Goal: Entertainment & Leisure: Browse casually

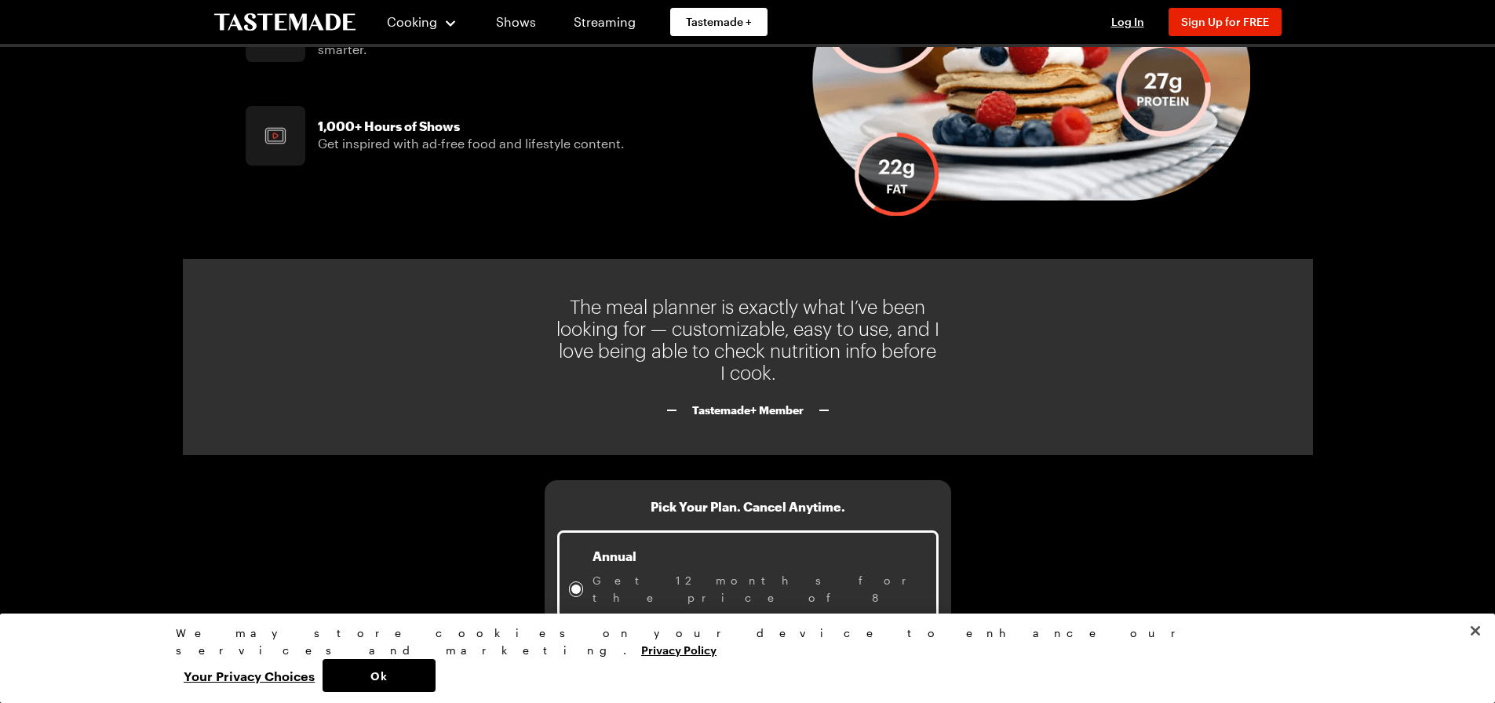
scroll to position [1554, 0]
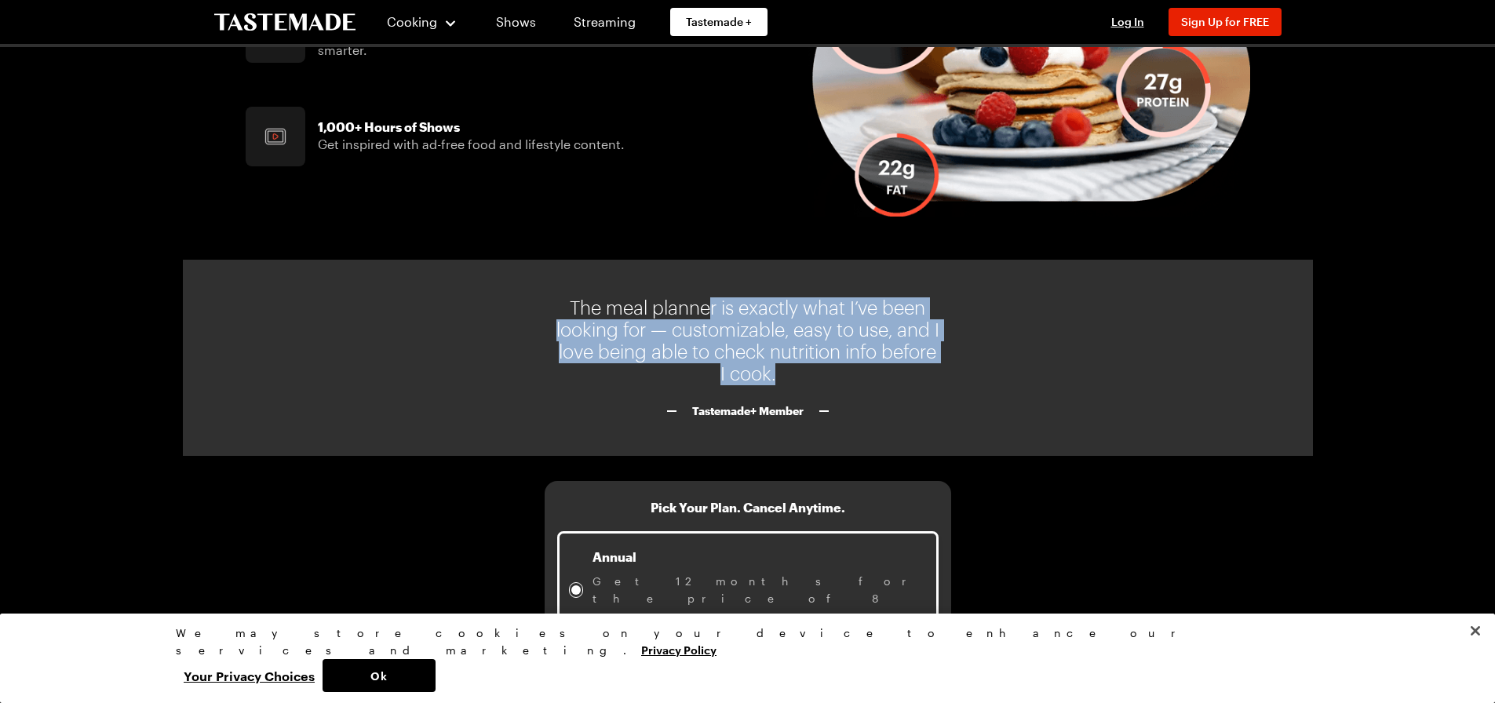
drag, startPoint x: 705, startPoint y: 293, endPoint x: 963, endPoint y: 391, distance: 276.2
click at [963, 395] on div "The meal planner is exactly what I’ve been looking for — customizable, easy to …" at bounding box center [748, 358] width 1130 height 196
click at [953, 381] on div "The meal planner is exactly what I’ve been looking for — customizable, easy to …" at bounding box center [748, 358] width 1130 height 196
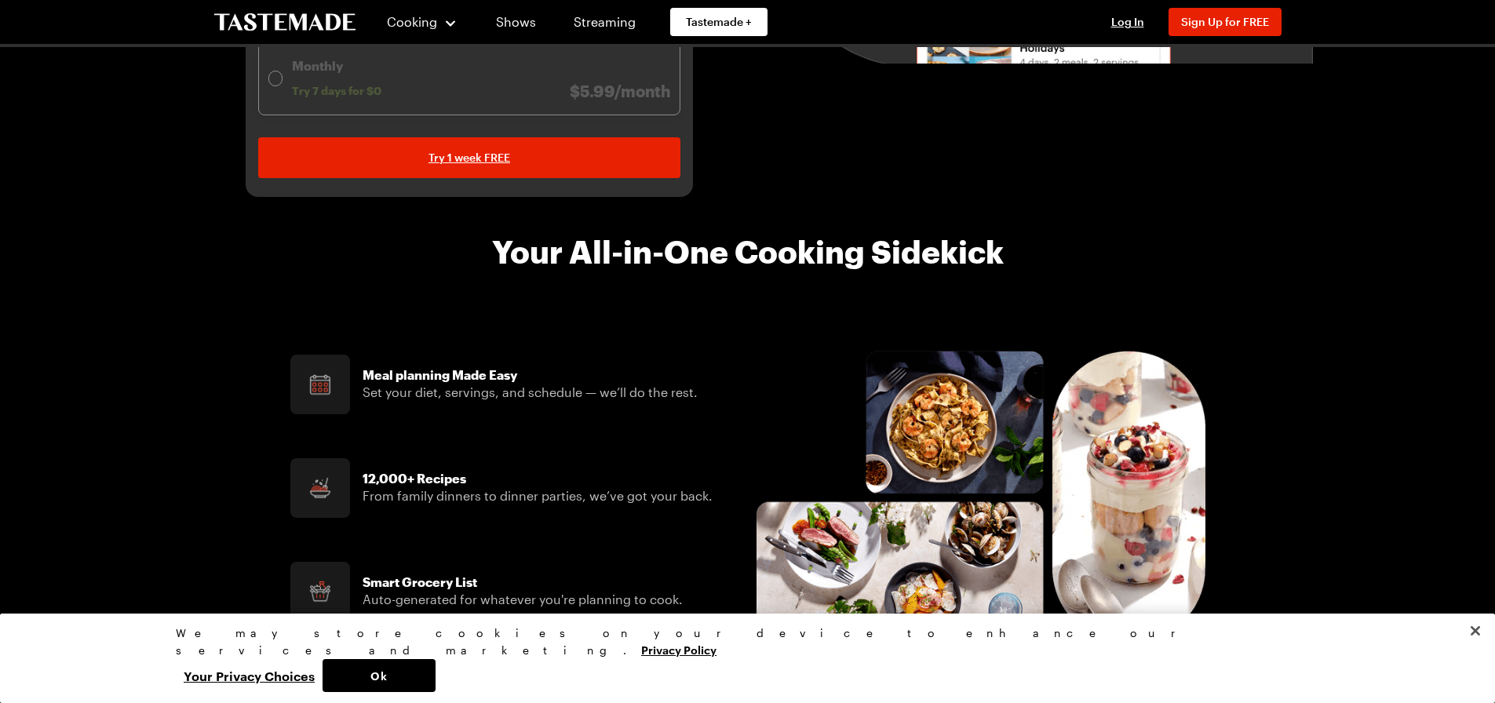
scroll to position [455, 0]
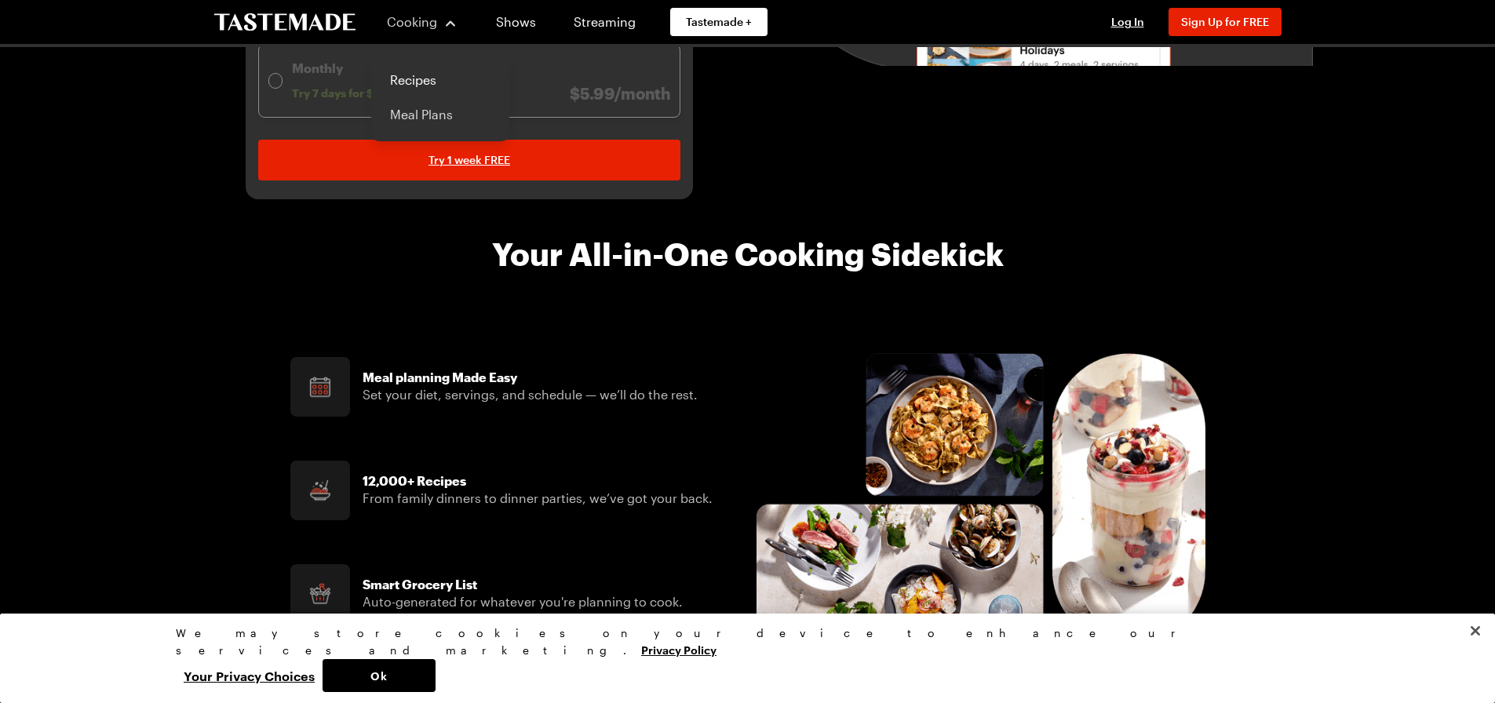
click at [422, 110] on link "Meal Plans" at bounding box center [440, 114] width 119 height 35
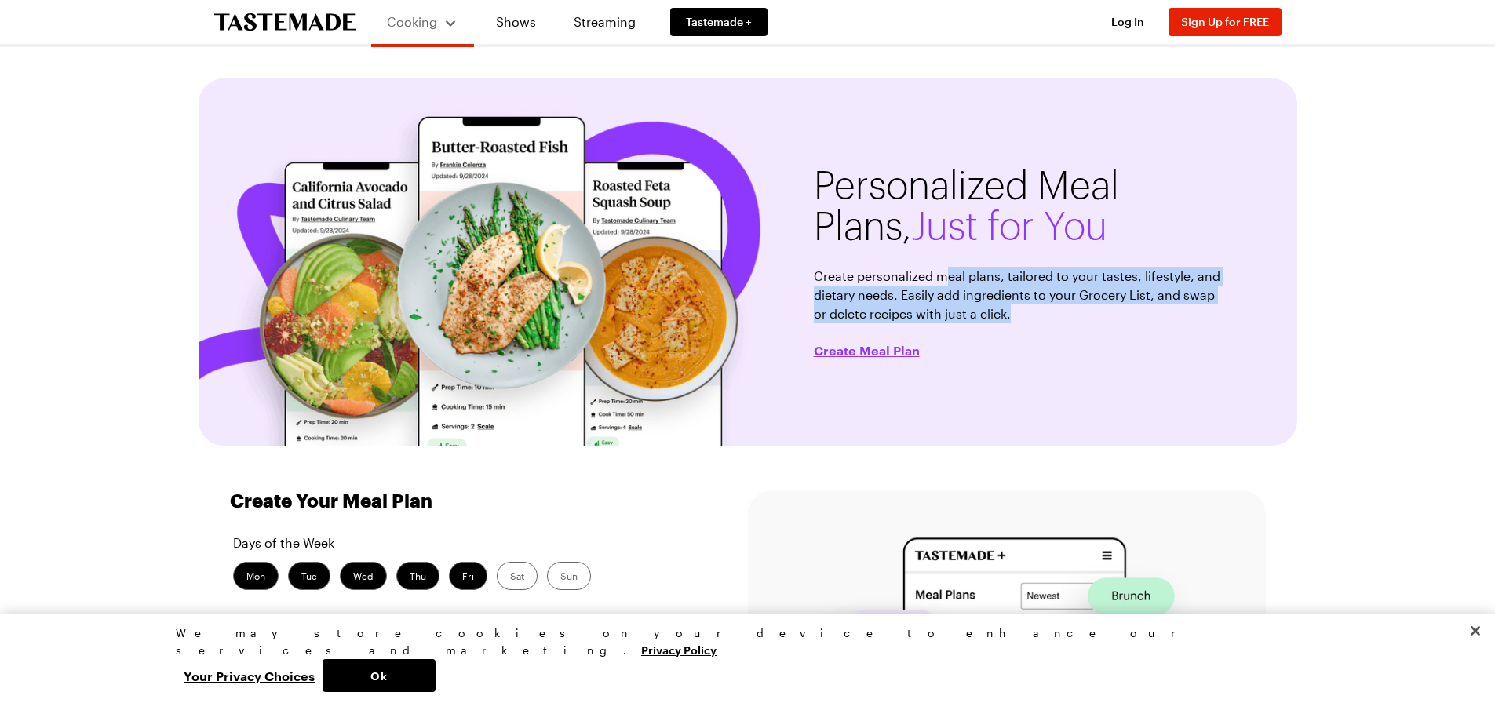
drag, startPoint x: 964, startPoint y: 275, endPoint x: 1108, endPoint y: 328, distance: 153.9
click at [1108, 328] on div "Personalized Meal Plans, Just for You Create personalized meal plans, tailored …" at bounding box center [1017, 261] width 439 height 367
drag, startPoint x: 1167, startPoint y: 240, endPoint x: 1168, endPoint y: 337, distance: 97.3
click at [1168, 337] on div "Personalized Meal Plans, Just for You Create personalized meal plans, tailored …" at bounding box center [1017, 261] width 439 height 367
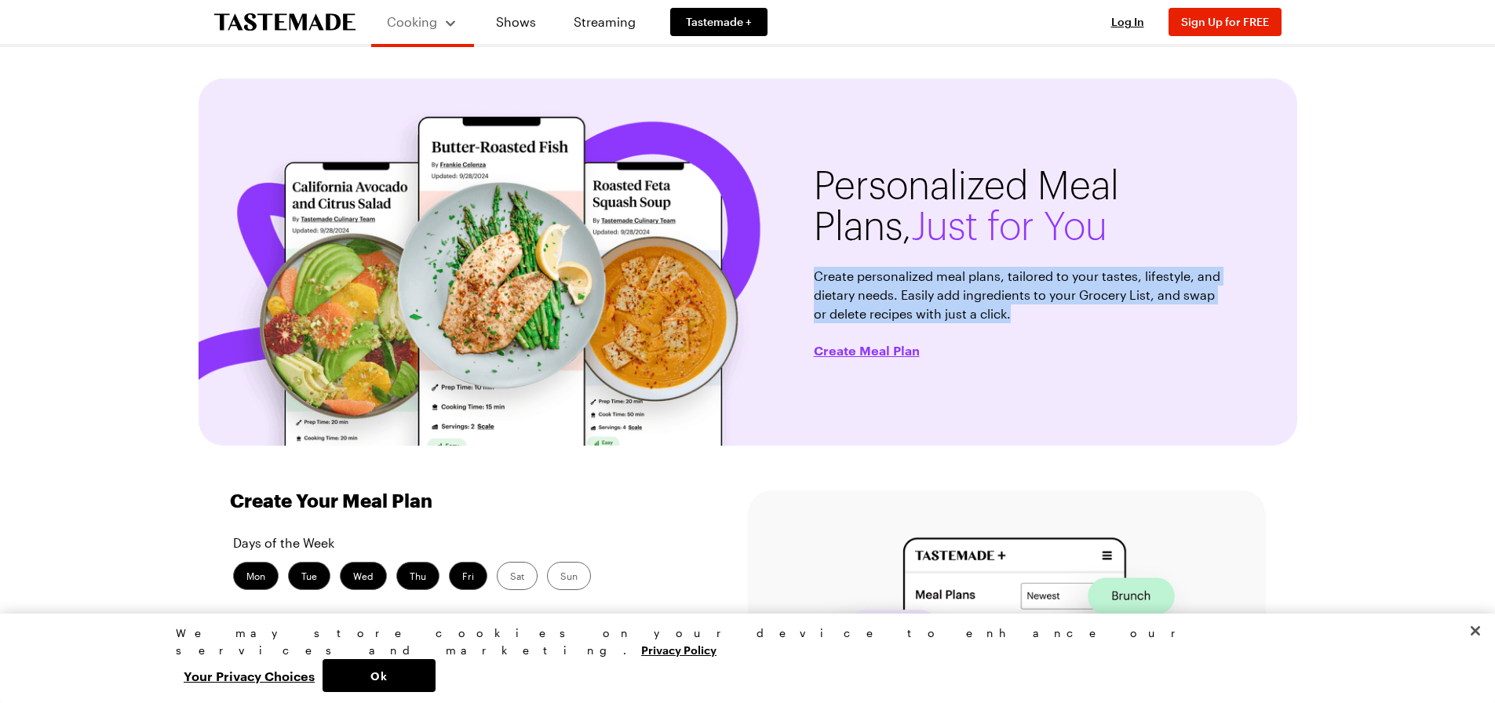
click at [1168, 337] on div "Personalized Meal Plans, Just for You Create personalized meal plans, tailored …" at bounding box center [1017, 261] width 439 height 367
drag, startPoint x: 1179, startPoint y: 239, endPoint x: 1195, endPoint y: 329, distance: 91.6
click at [1195, 329] on div "Personalized Meal Plans, Just for You Create personalized meal plans, tailored …" at bounding box center [1017, 261] width 439 height 367
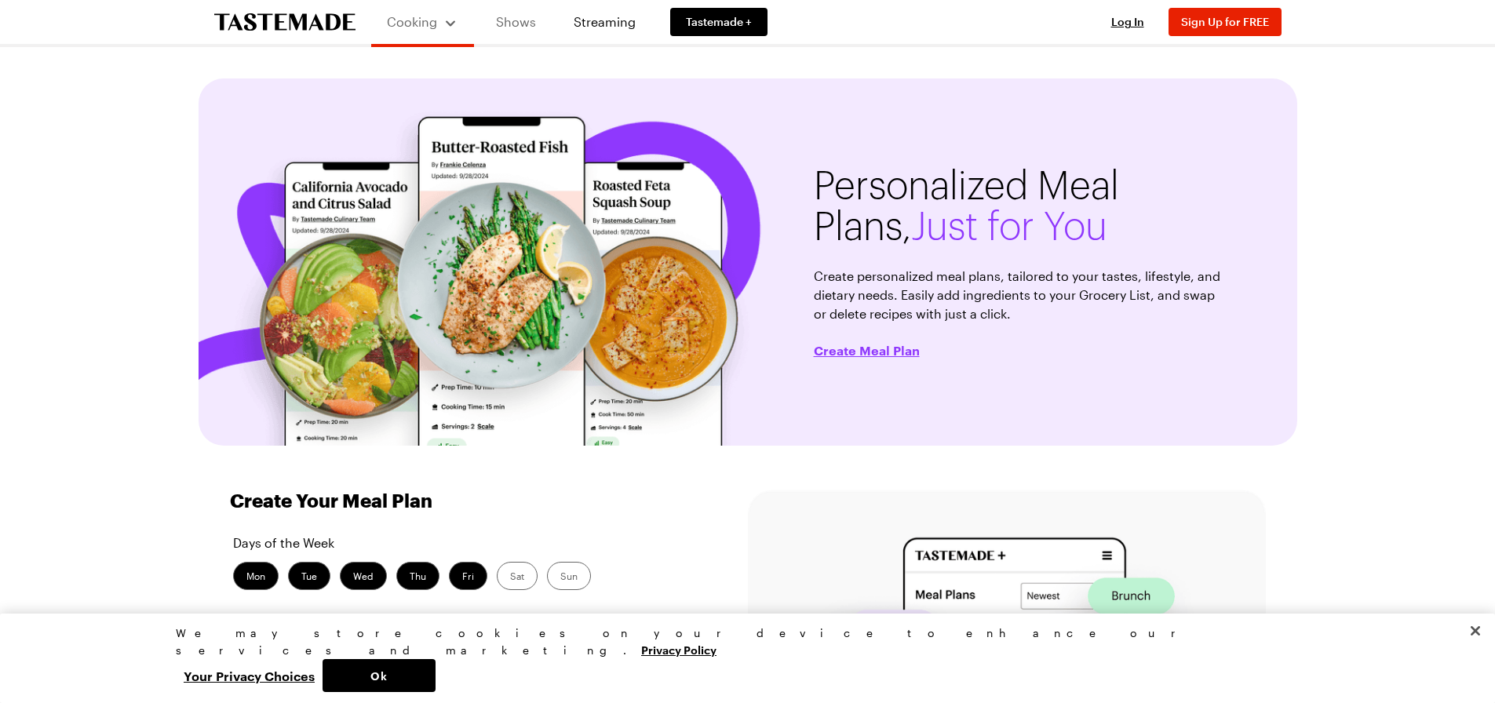
click at [518, 34] on link "Shows" at bounding box center [515, 22] width 71 height 44
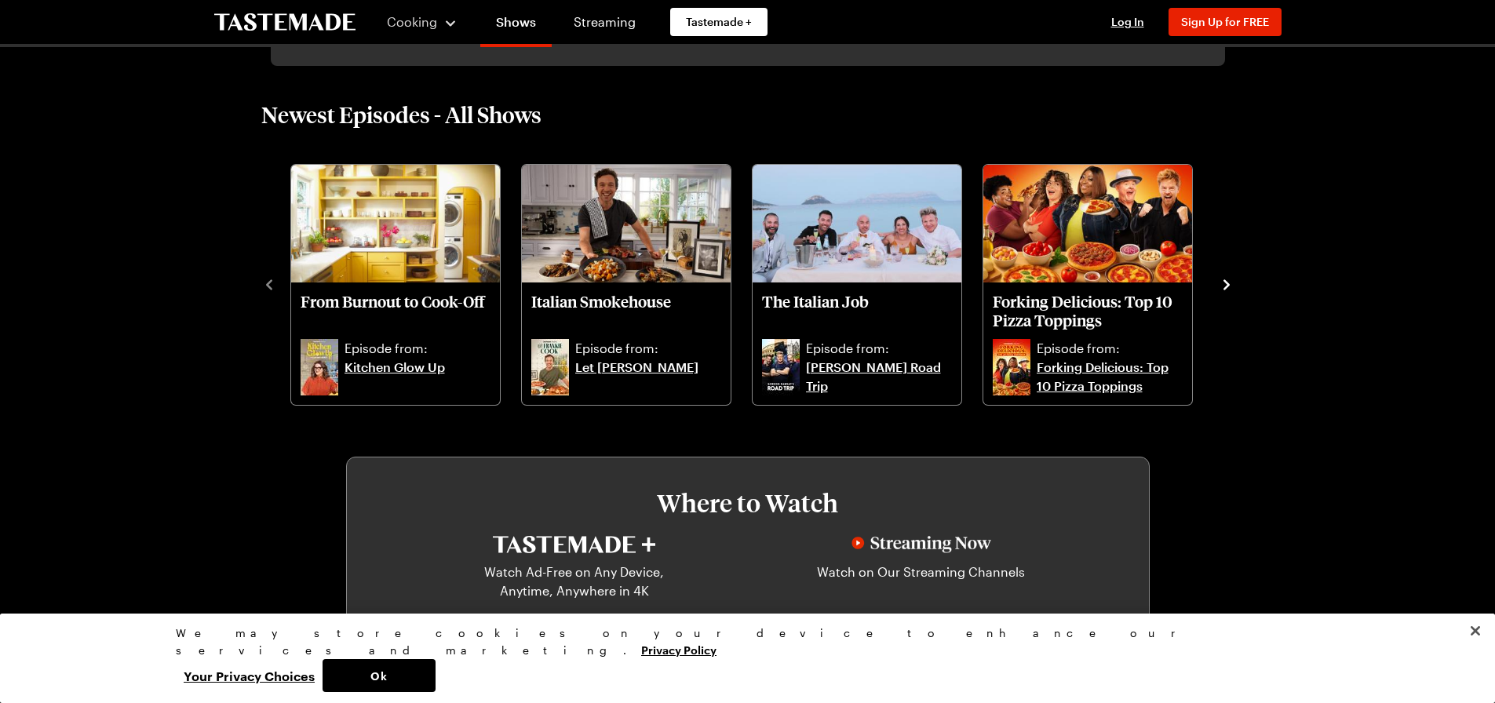
scroll to position [392, 0]
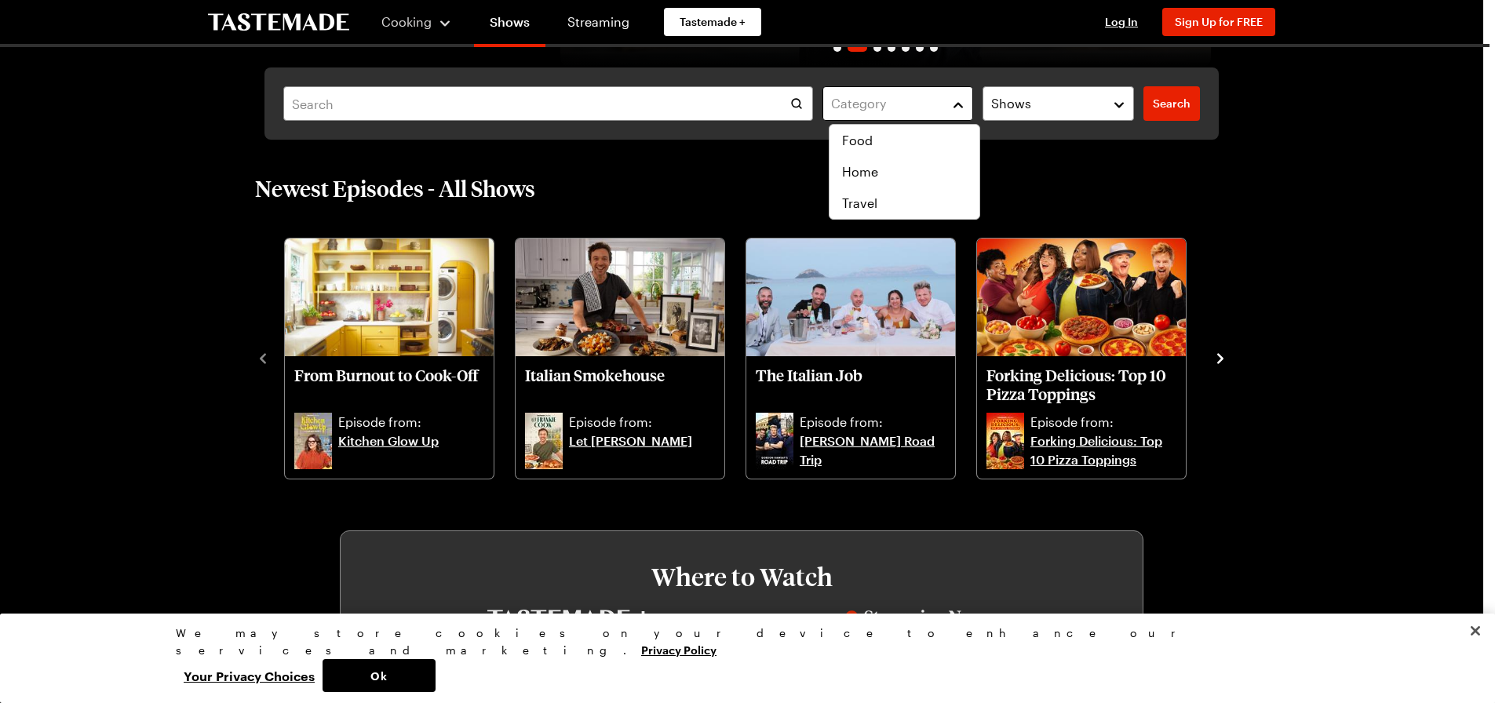
click at [942, 109] on div "Category" at bounding box center [886, 103] width 111 height 19
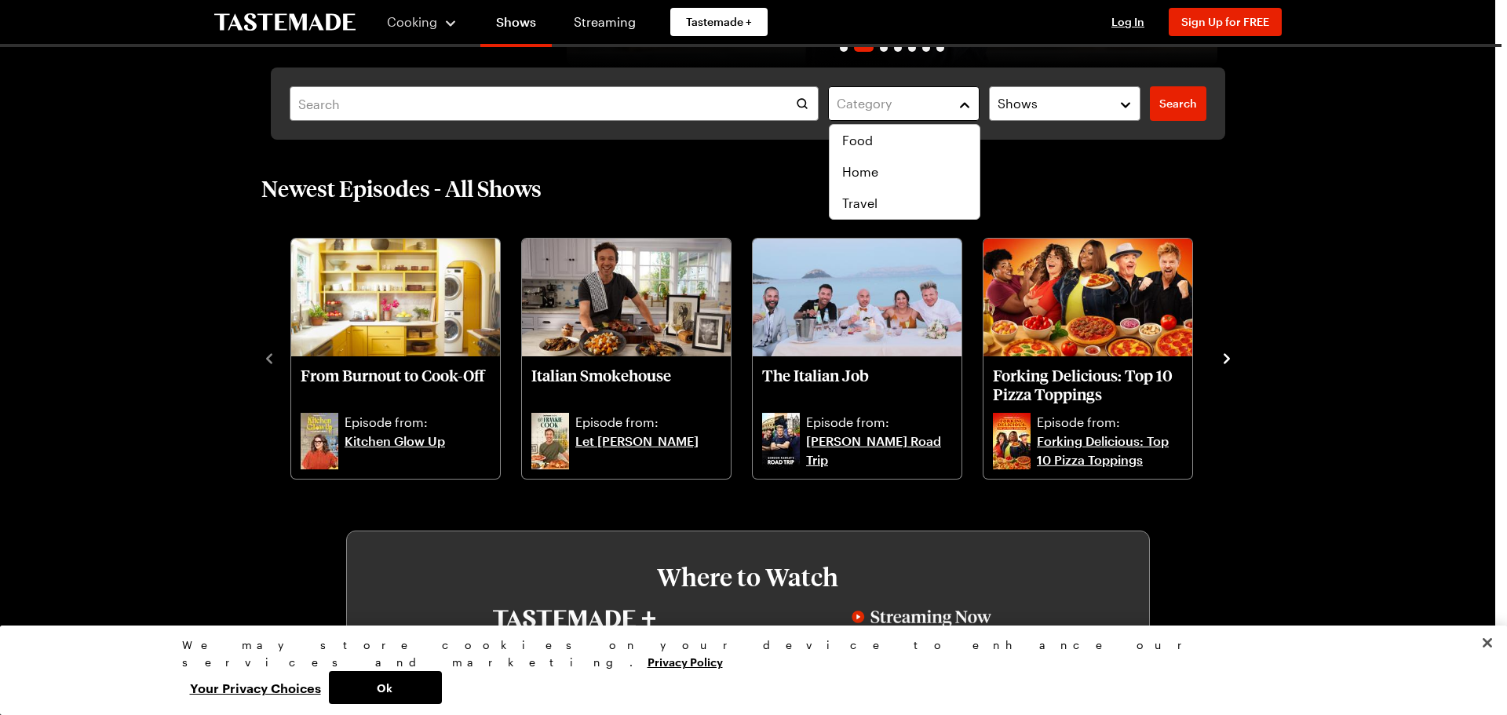
click at [947, 109] on div "Category" at bounding box center [891, 103] width 111 height 19
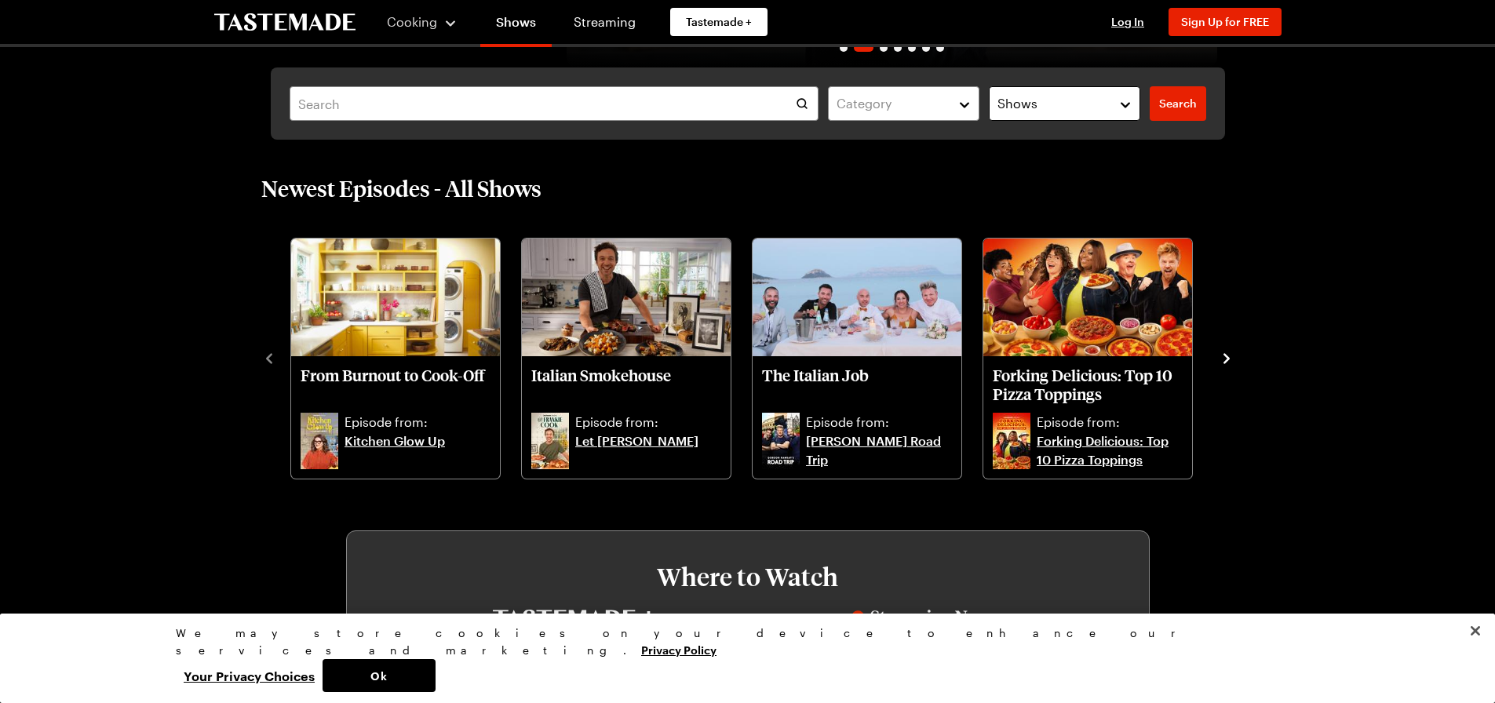
click at [1008, 108] on span "Shows" at bounding box center [1017, 103] width 40 height 19
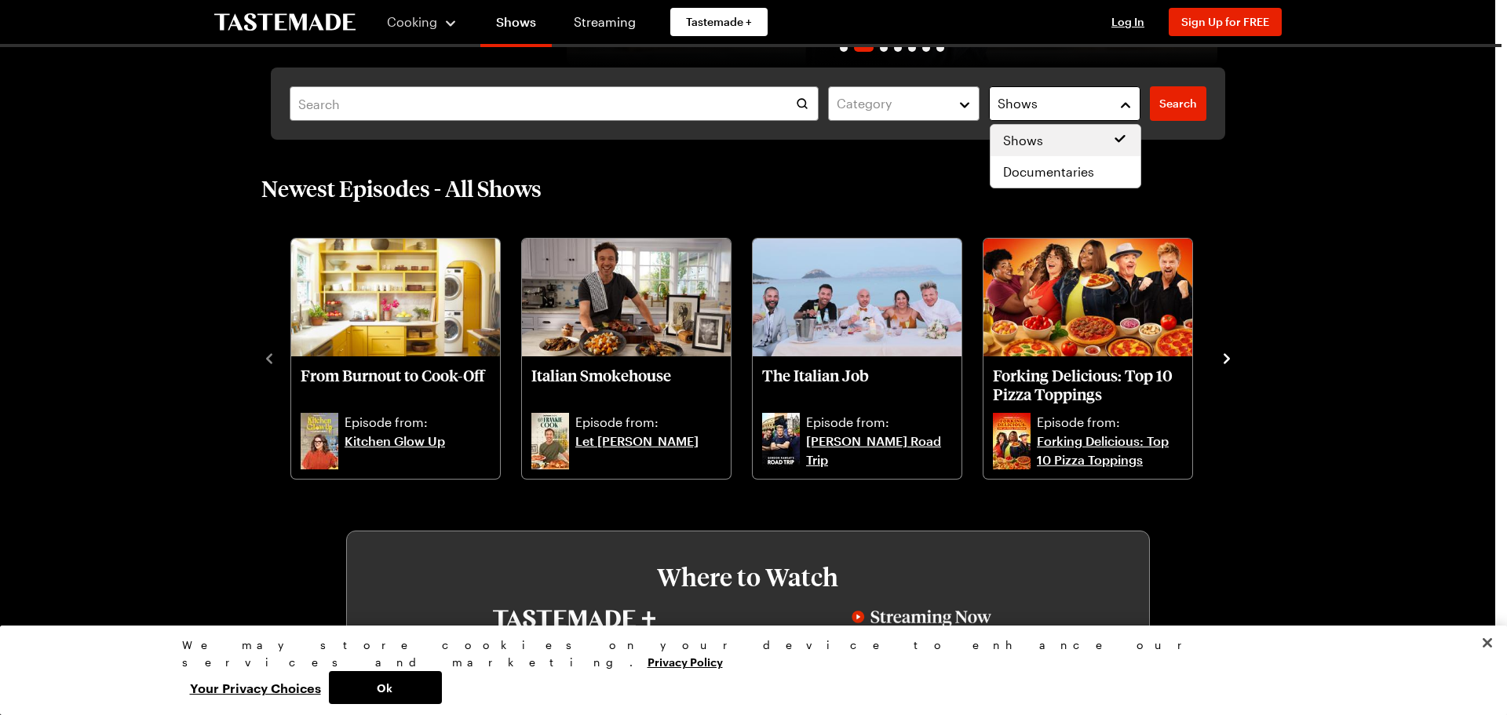
click at [1008, 108] on span "Shows" at bounding box center [1017, 103] width 40 height 19
click at [1007, 108] on span "Shows" at bounding box center [1017, 103] width 40 height 19
click at [1043, 175] on span "Documentaries" at bounding box center [1048, 171] width 91 height 19
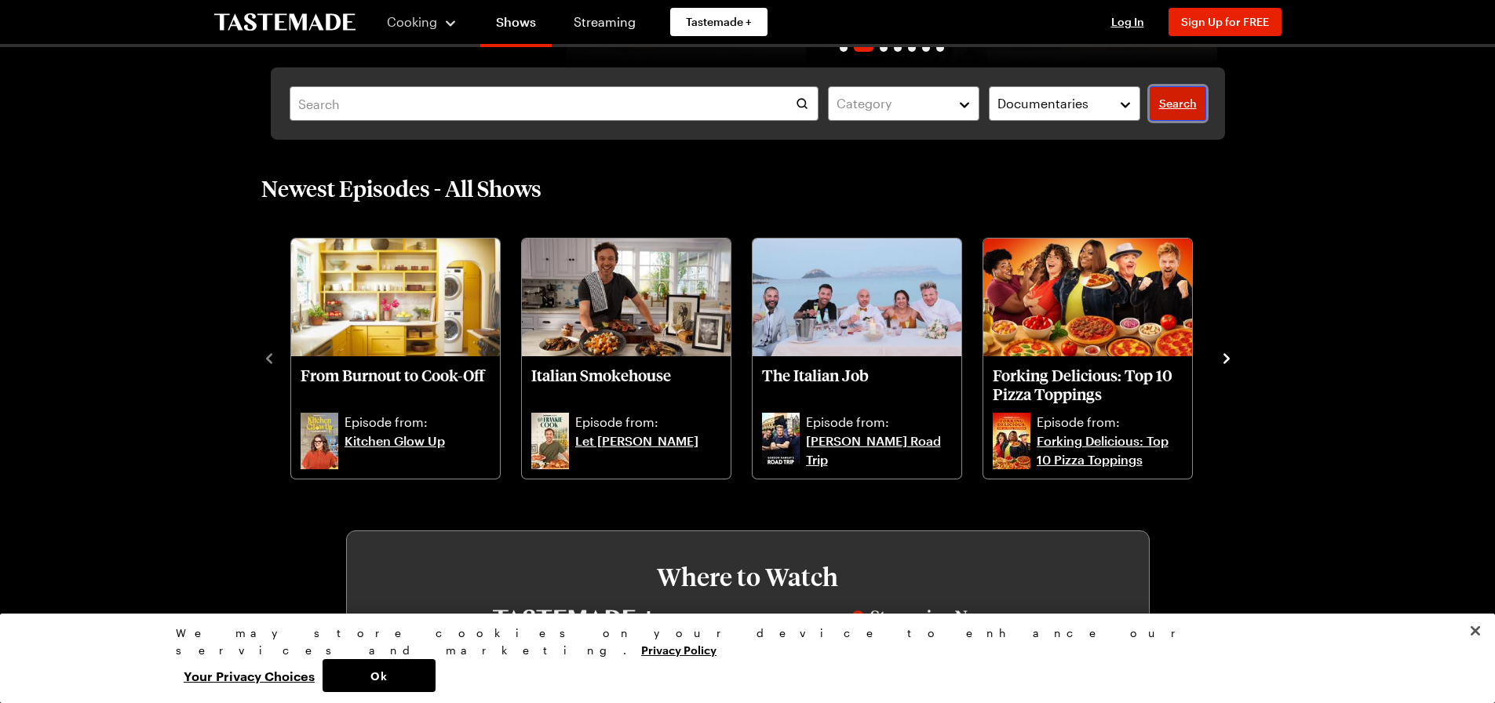
click at [1171, 99] on span "Search" at bounding box center [1178, 104] width 38 height 16
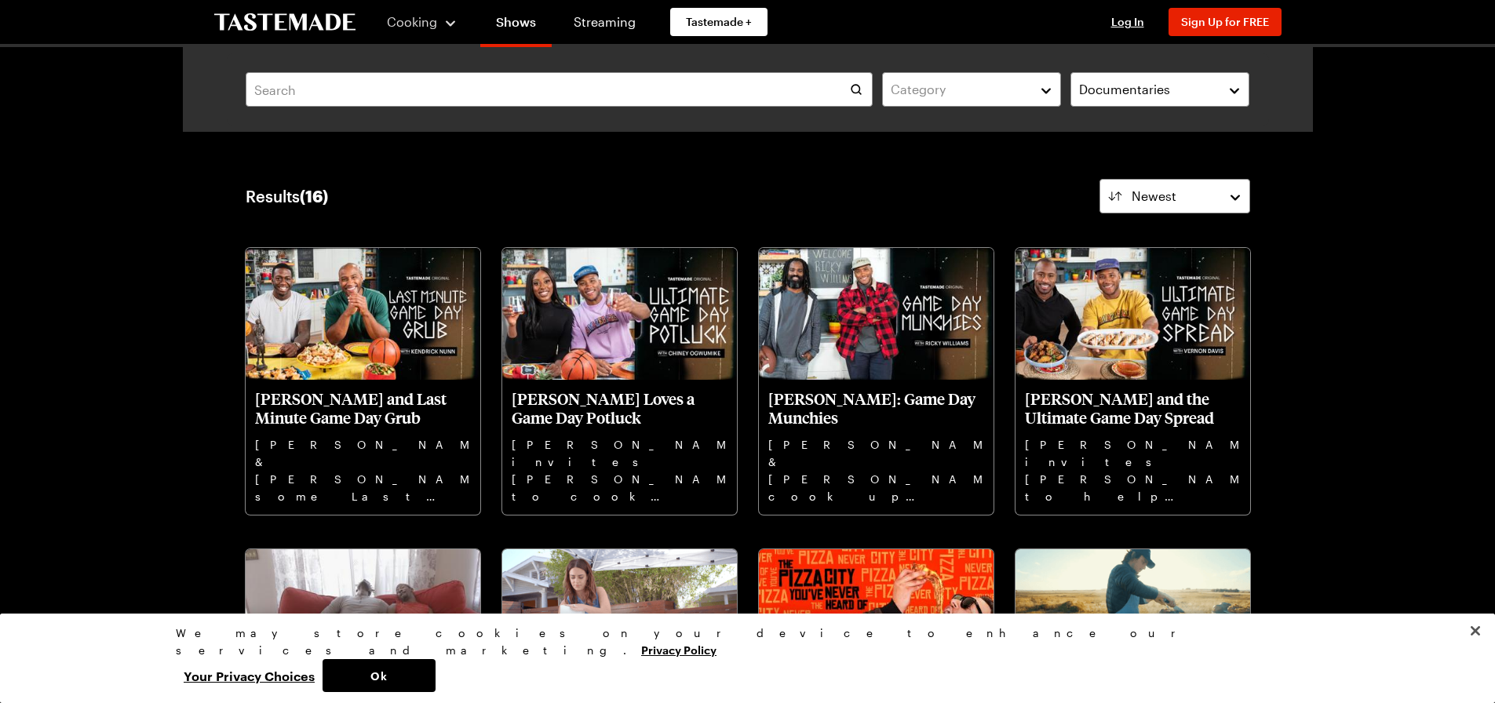
click at [281, 15] on icon "To Tastemade Home Page" at bounding box center [284, 22] width 141 height 18
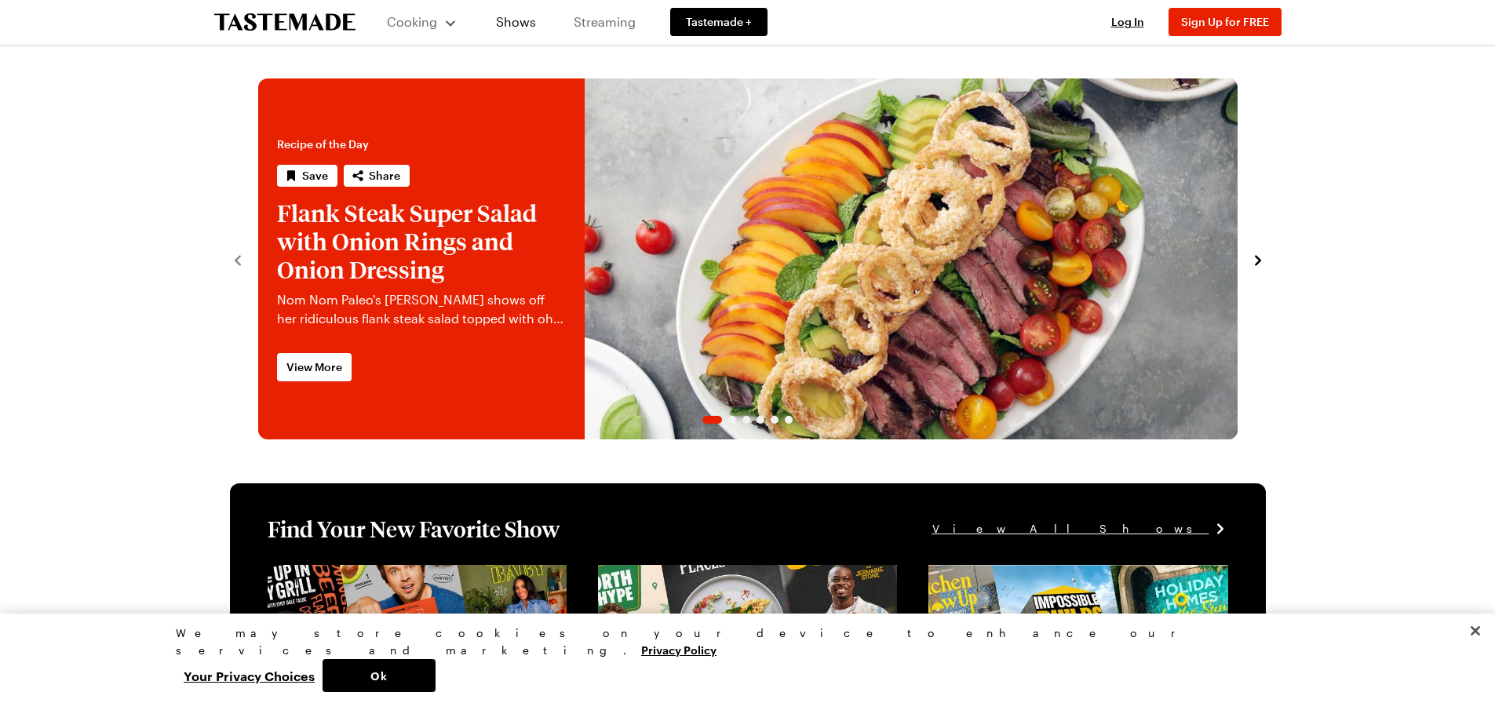
click at [596, 24] on link "Streaming" at bounding box center [604, 22] width 93 height 44
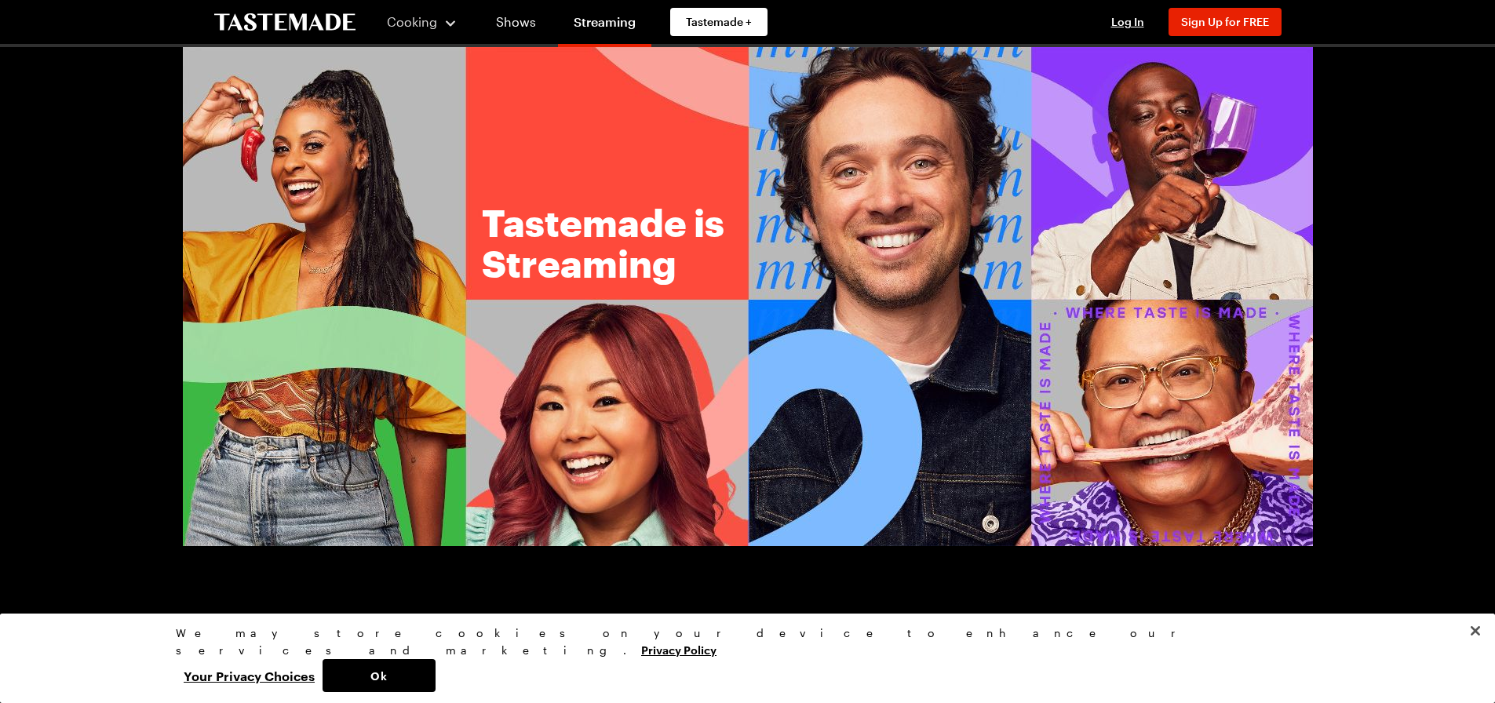
click at [308, 27] on icon "To Tastemade Home Page" at bounding box center [284, 22] width 141 height 18
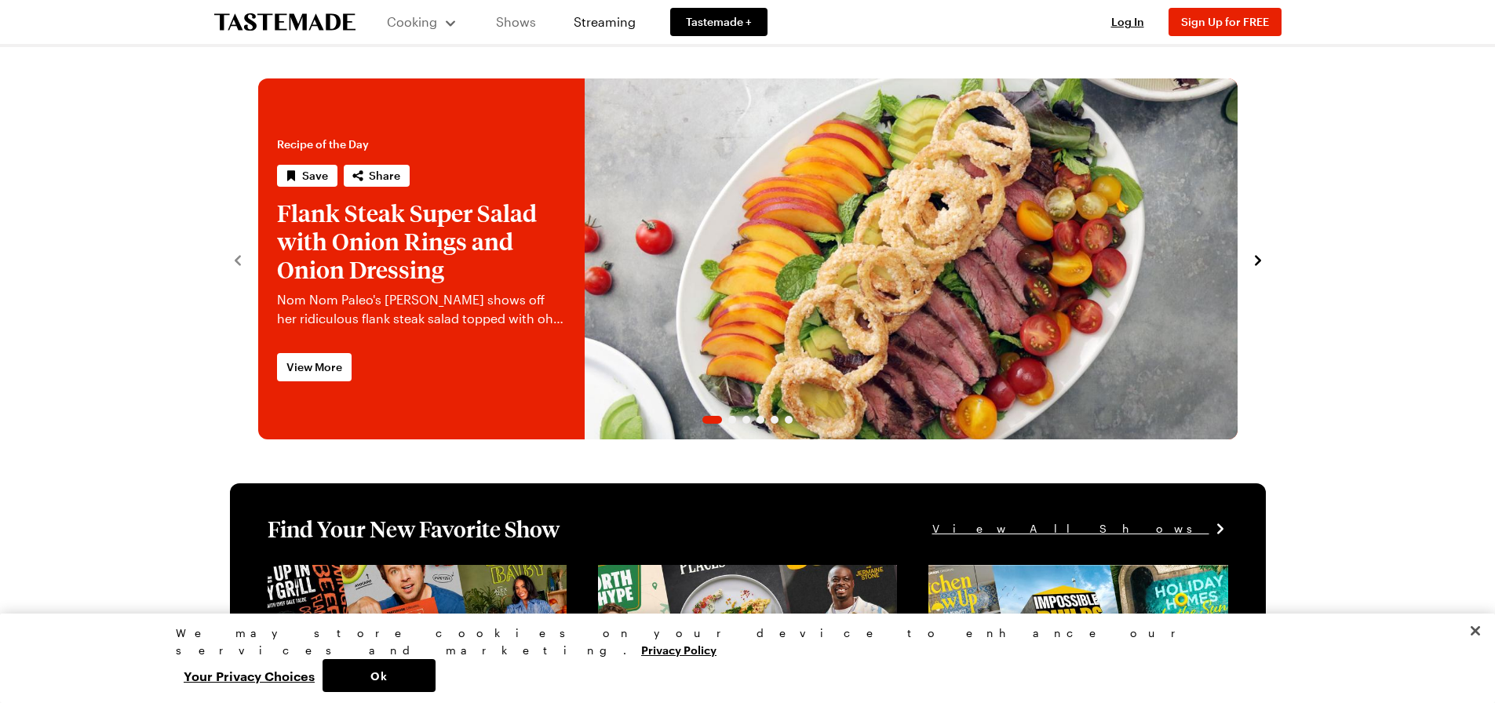
click at [514, 27] on link "Shows" at bounding box center [515, 22] width 71 height 44
